Goal: Task Accomplishment & Management: Manage account settings

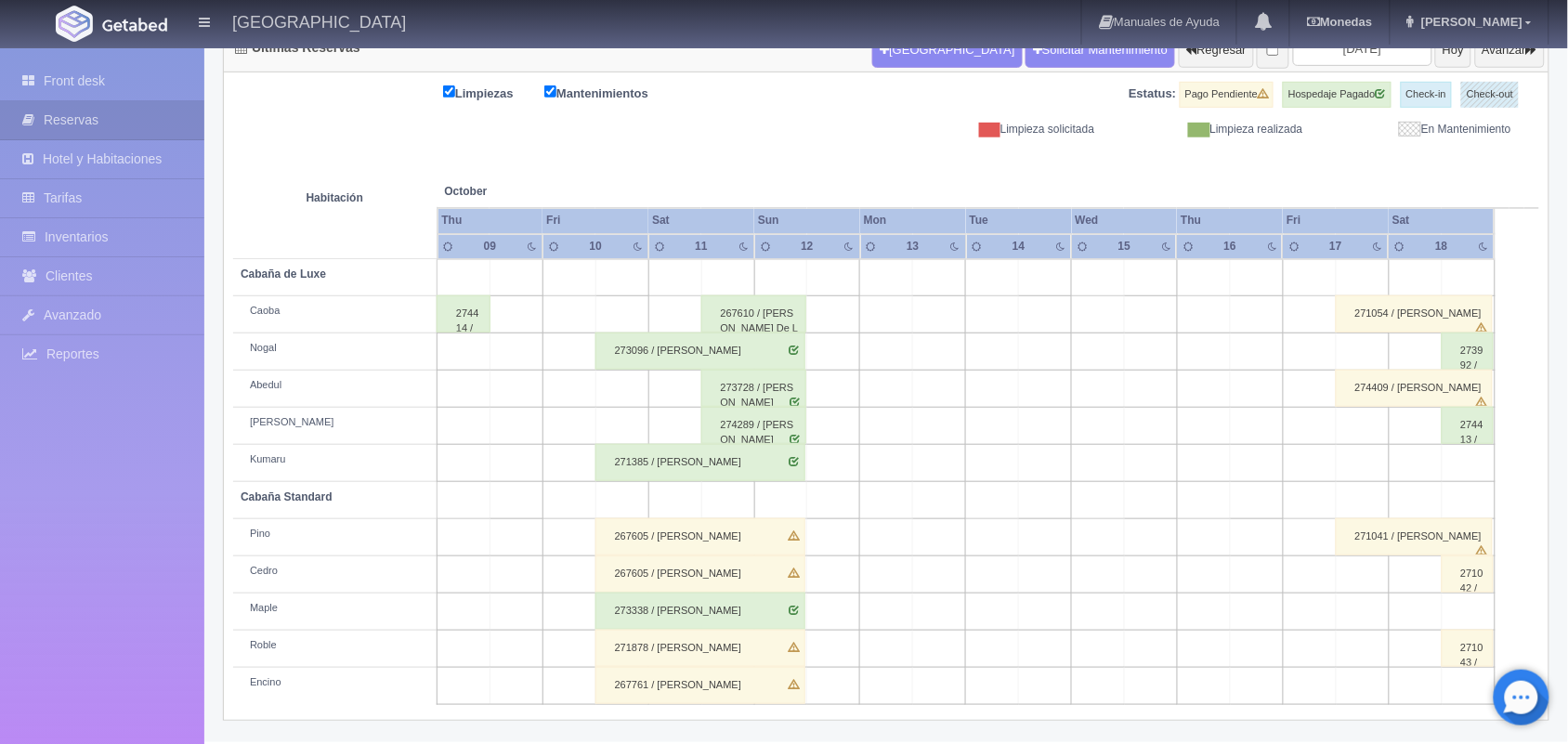
scroll to position [96, 0]
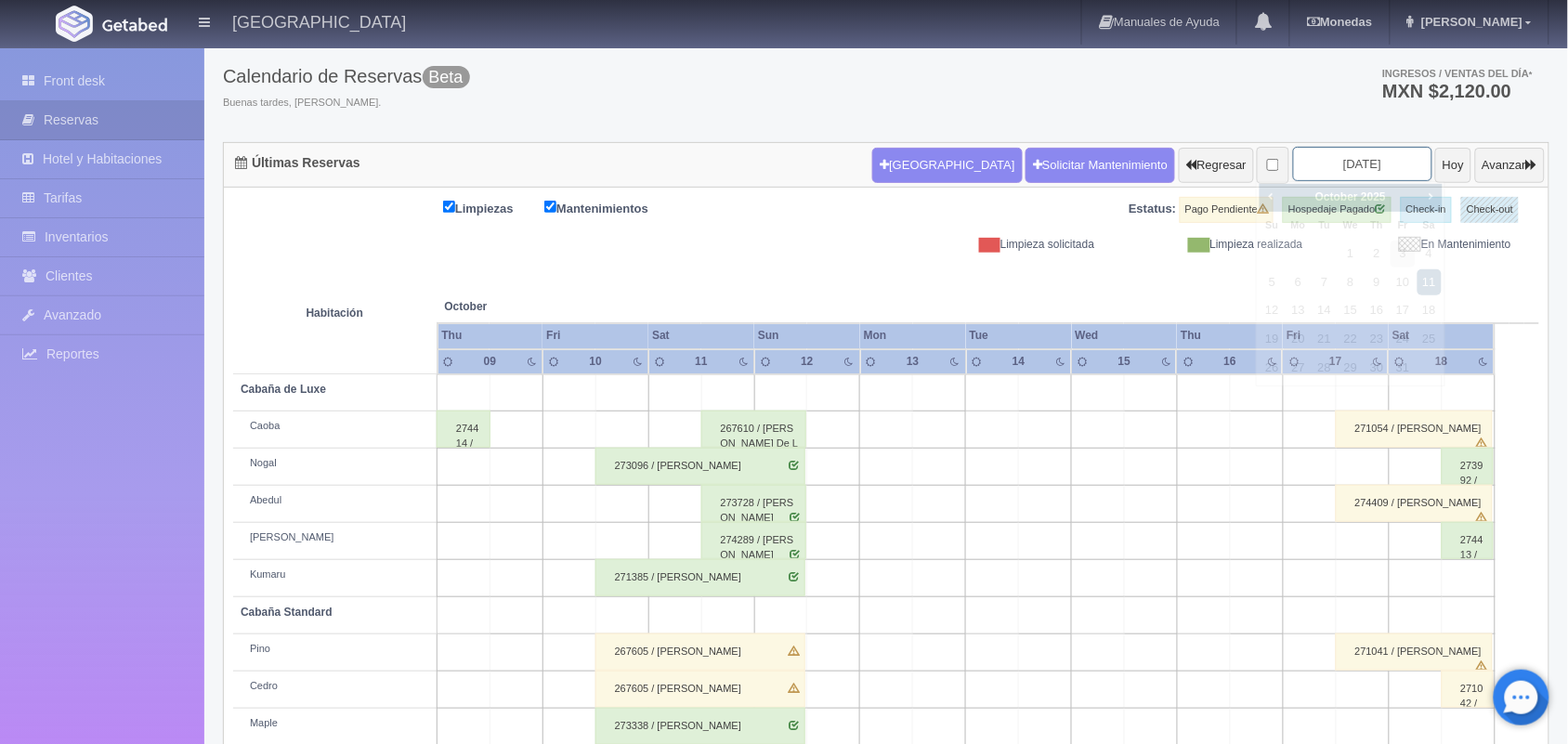
click at [1349, 166] on input "2025-10-11" at bounding box center [1363, 164] width 140 height 34
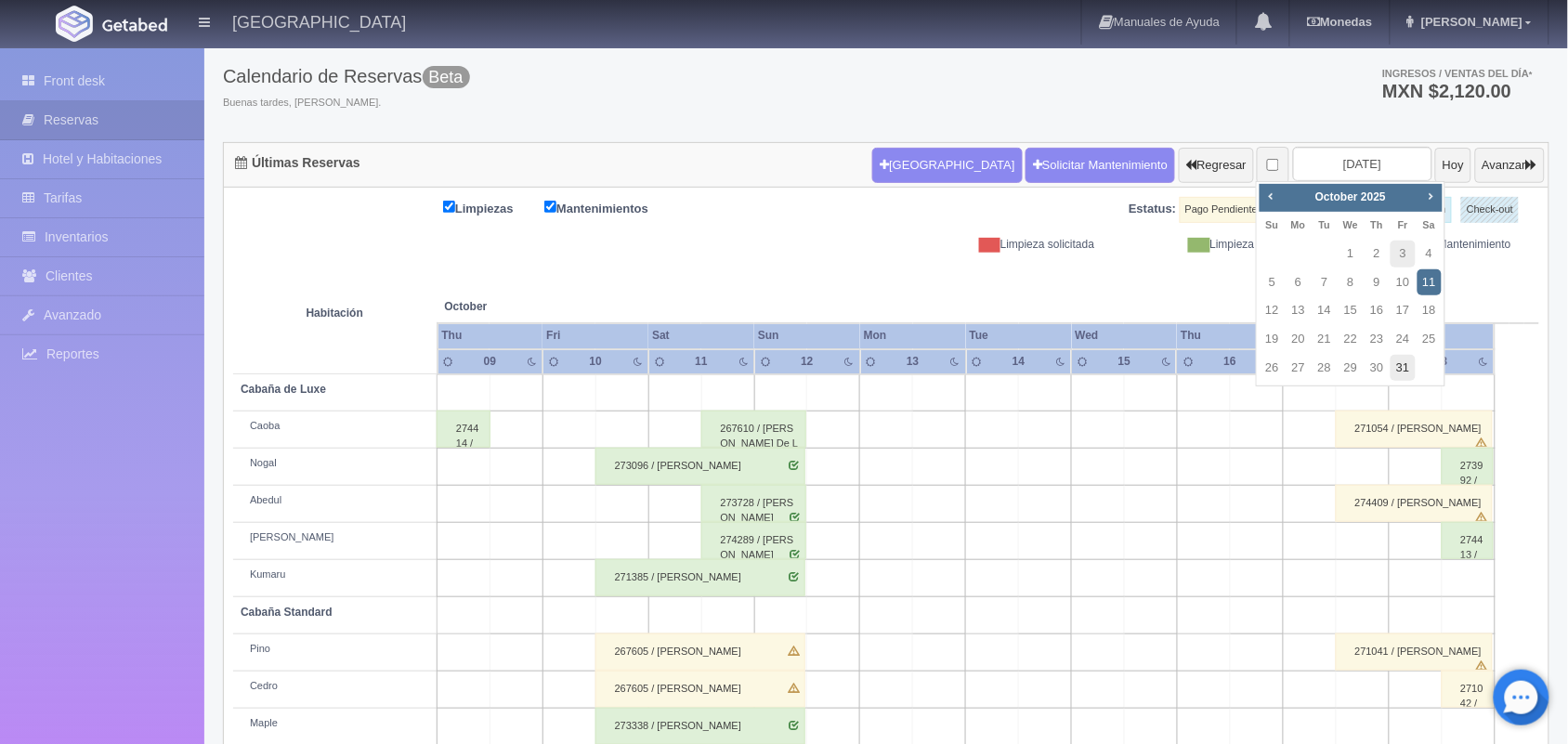
click at [1399, 365] on link "31" at bounding box center [1402, 369] width 24 height 27
type input "2025-10-31"
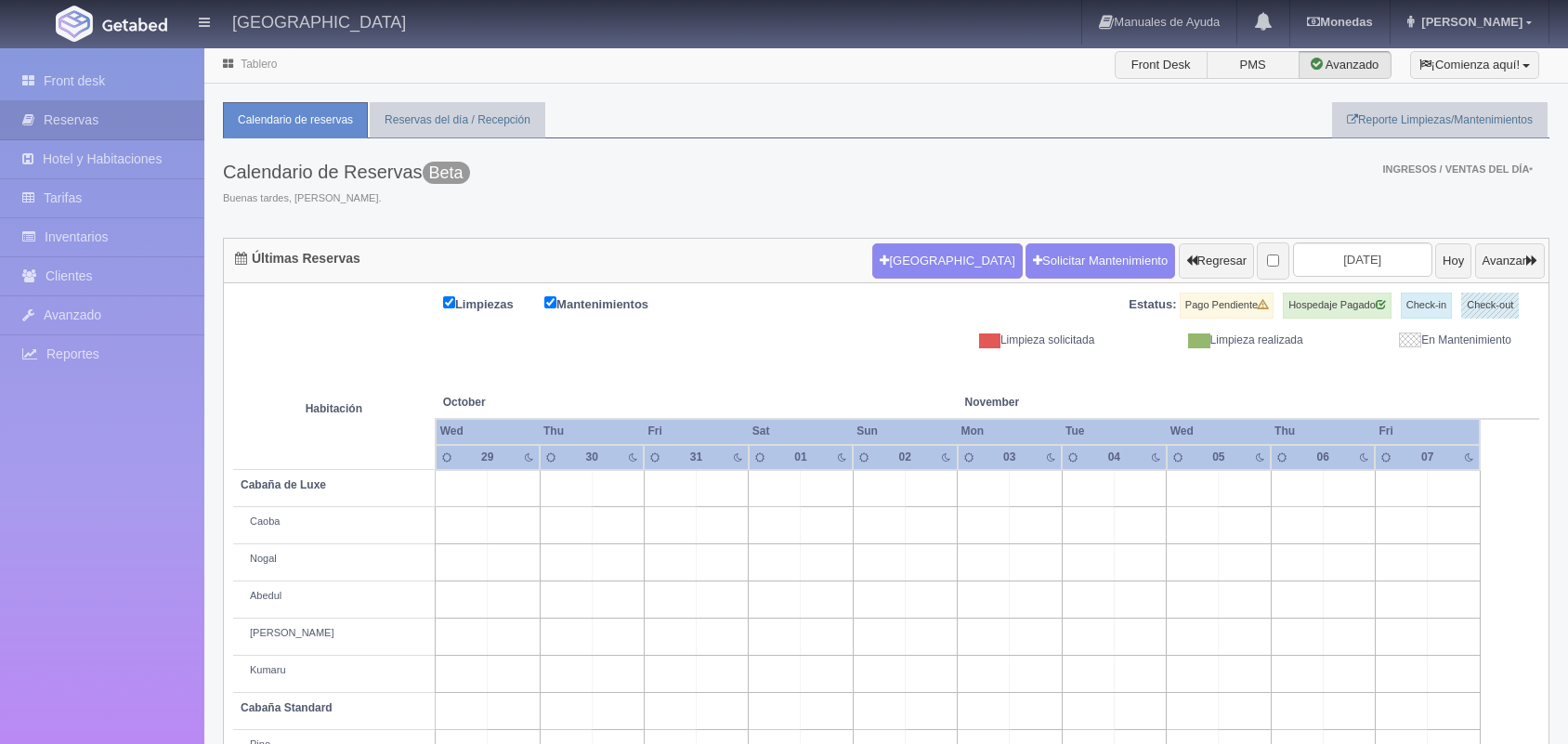
scroll to position [211, 0]
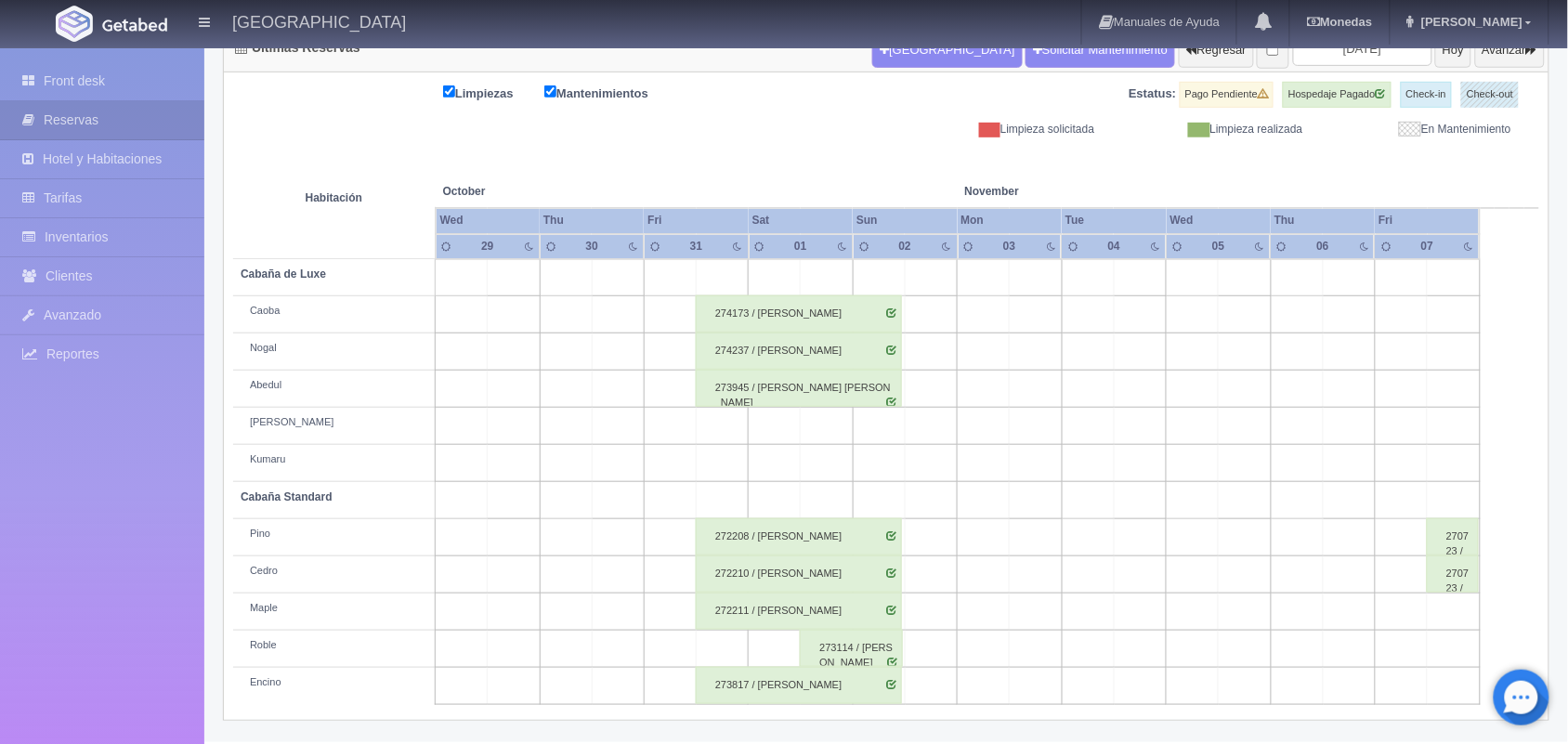
click at [1567, 533] on html "Hotel Xacallan Manuales de Ayuda Actualizaciones recientes Monedas Tipo de camb…" at bounding box center [784, 161] width 1568 height 744
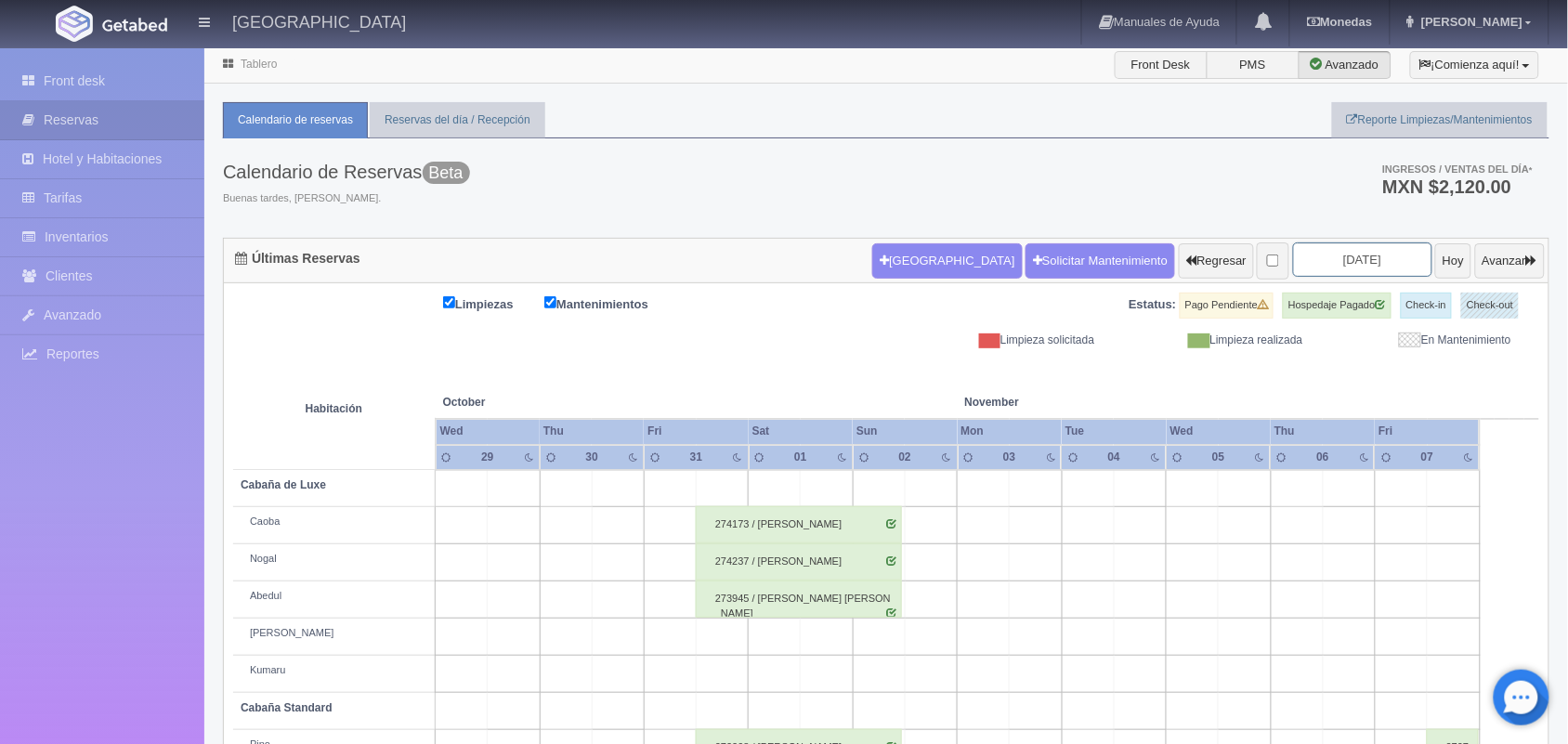
click at [1299, 259] on input "2025-10-31" at bounding box center [1363, 259] width 140 height 34
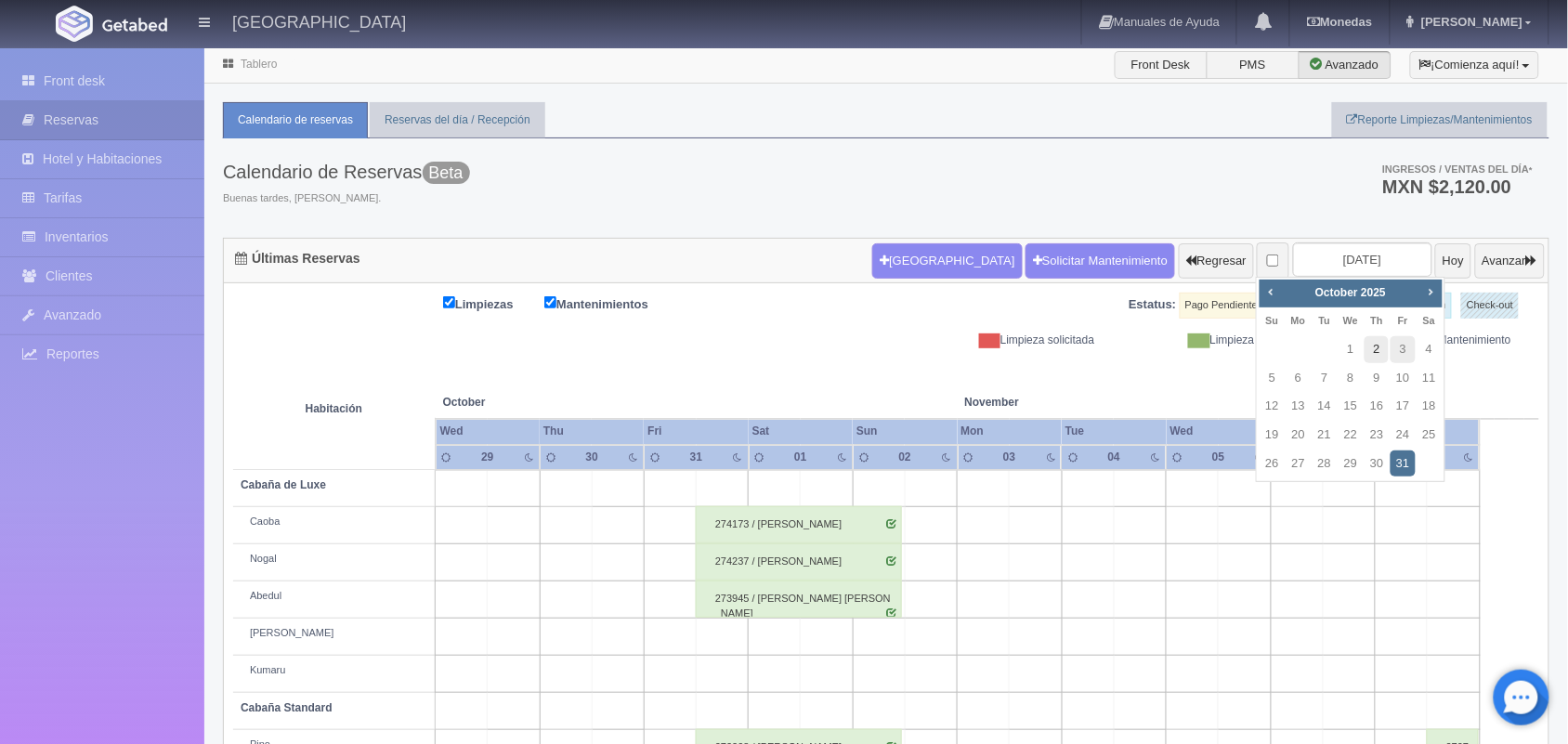
click at [1380, 349] on link "2" at bounding box center [1376, 349] width 24 height 27
type input "[DATE]"
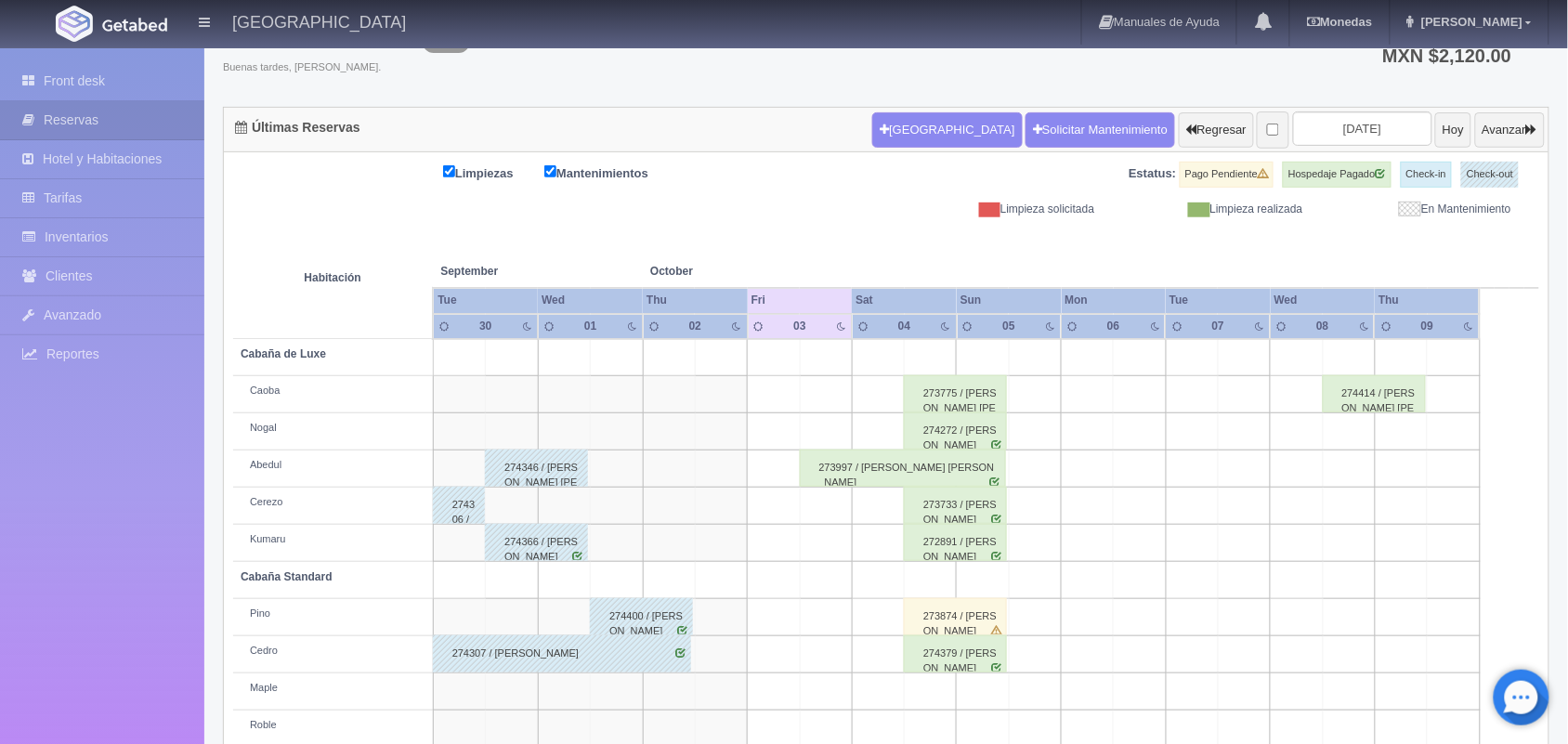
scroll to position [98, 0]
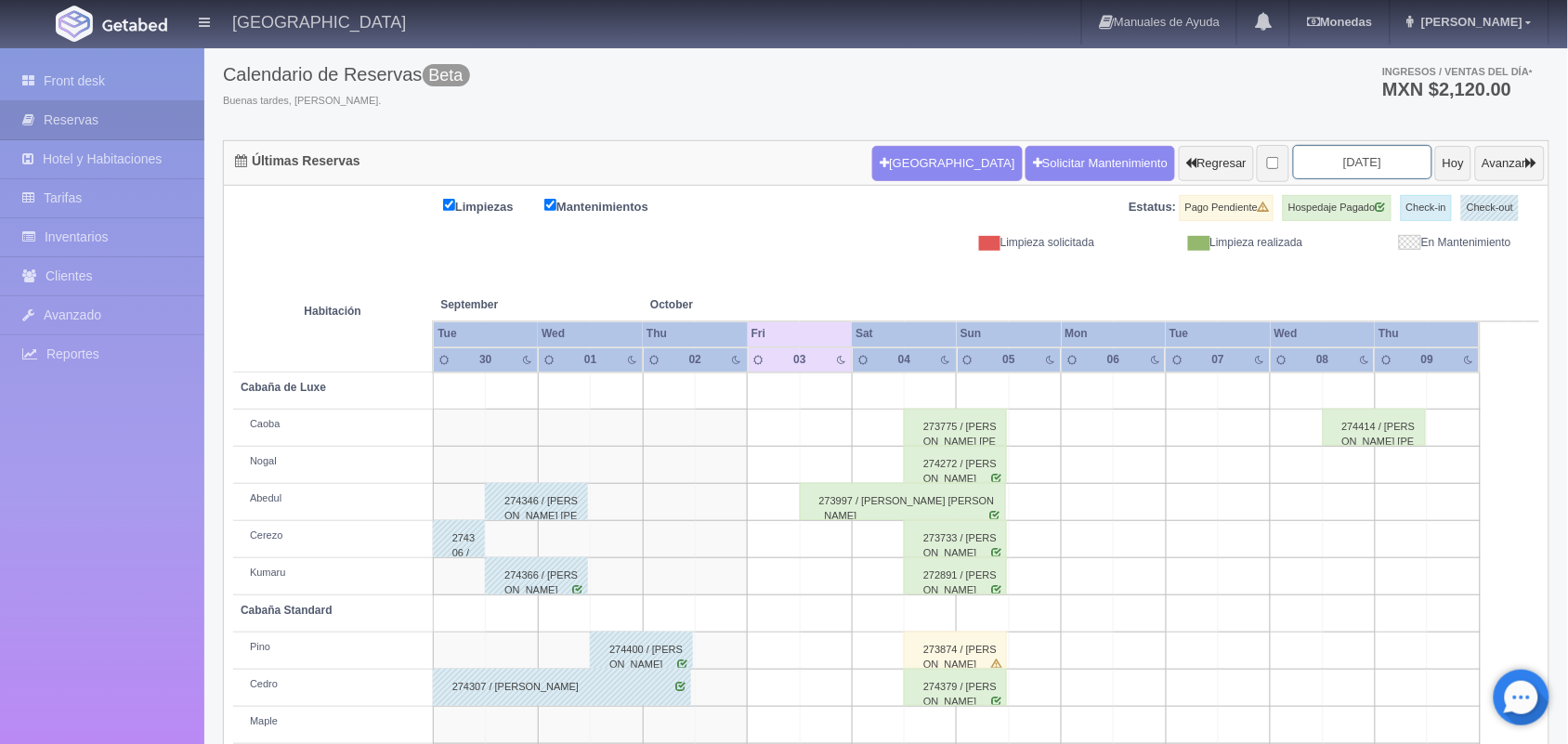
click at [1301, 166] on input "[DATE]" at bounding box center [1363, 162] width 140 height 34
